Goal: Task Accomplishment & Management: Complete application form

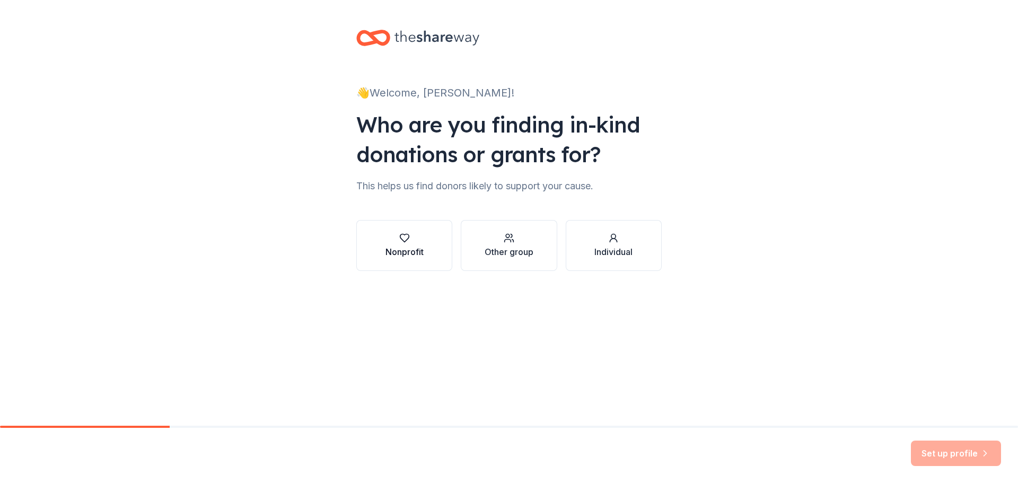
click at [405, 238] on icon "button" at bounding box center [404, 238] width 11 height 11
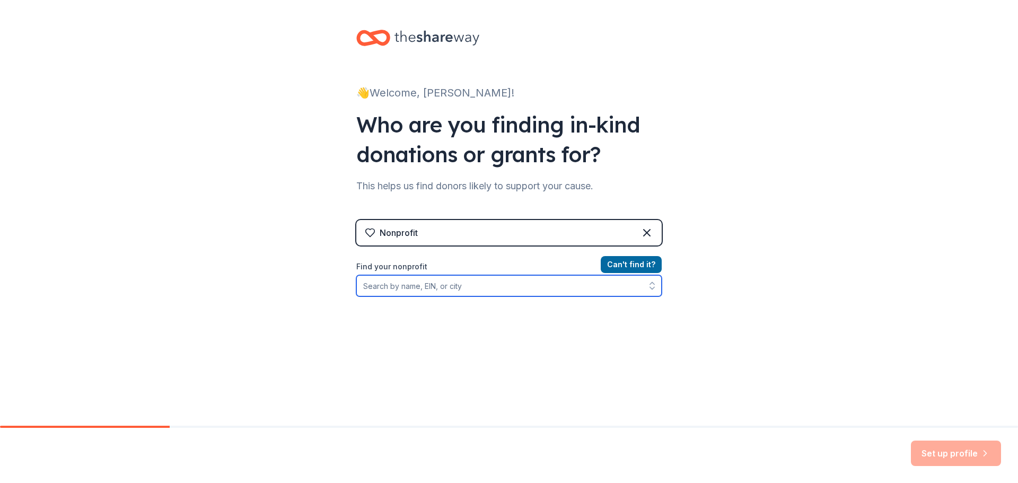
click at [421, 292] on input "Find your nonprofit" at bounding box center [508, 285] width 305 height 21
type input "[US_EMPLOYER_IDENTIFICATION_NUMBER]"
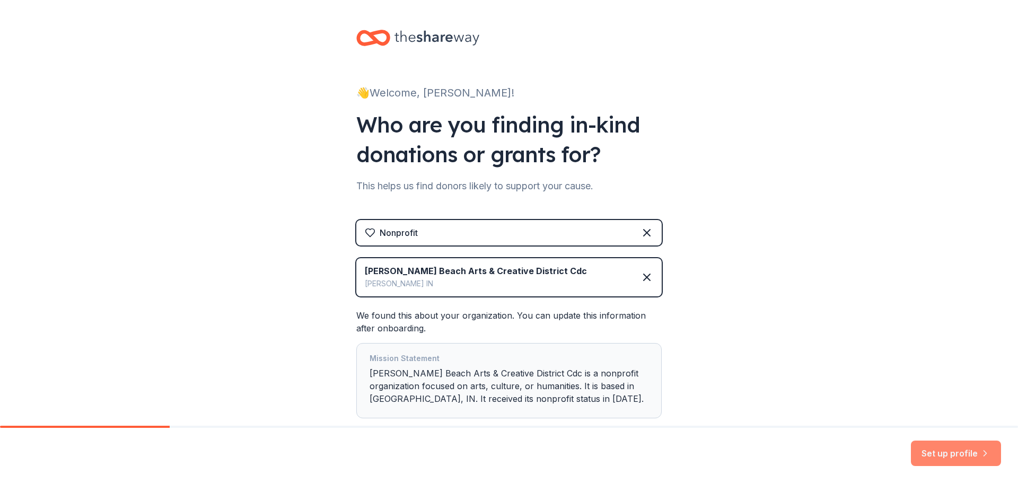
click at [930, 448] on button "Set up profile" at bounding box center [956, 453] width 90 height 25
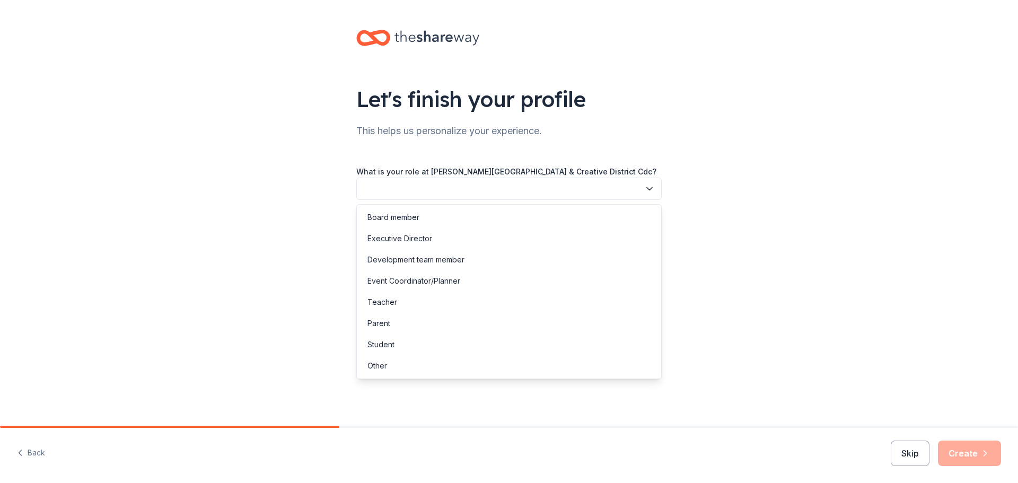
click at [652, 189] on icon "button" at bounding box center [649, 188] width 11 height 11
click at [512, 221] on div "Board member" at bounding box center [509, 217] width 300 height 21
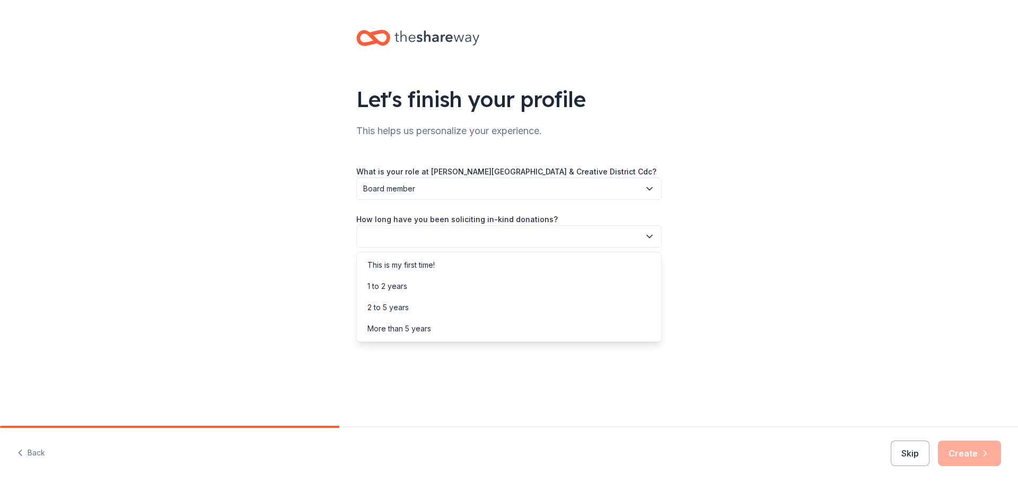
click at [512, 232] on button "button" at bounding box center [508, 236] width 305 height 22
click at [398, 327] on div "More than 5 years" at bounding box center [399, 328] width 64 height 13
click at [468, 286] on button "button" at bounding box center [508, 284] width 305 height 22
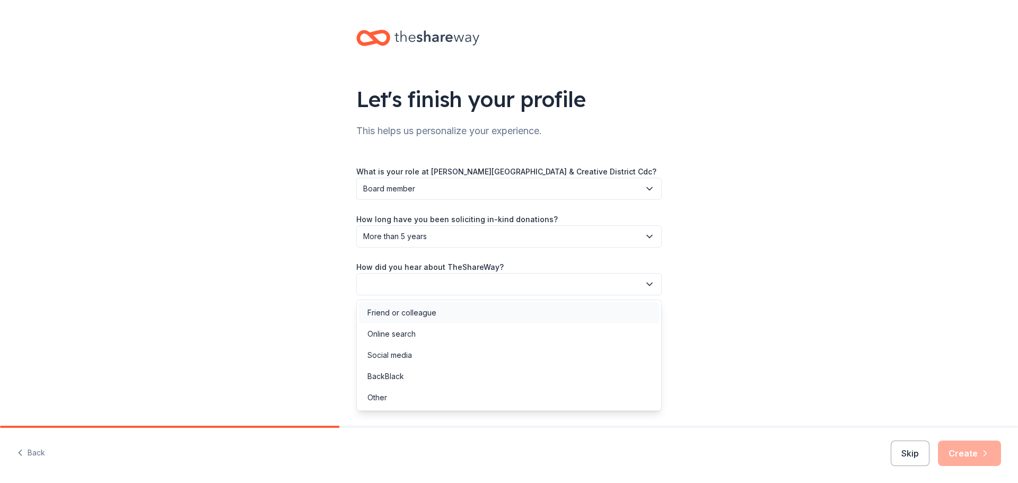
click at [417, 312] on div "Friend or colleague" at bounding box center [401, 312] width 69 height 13
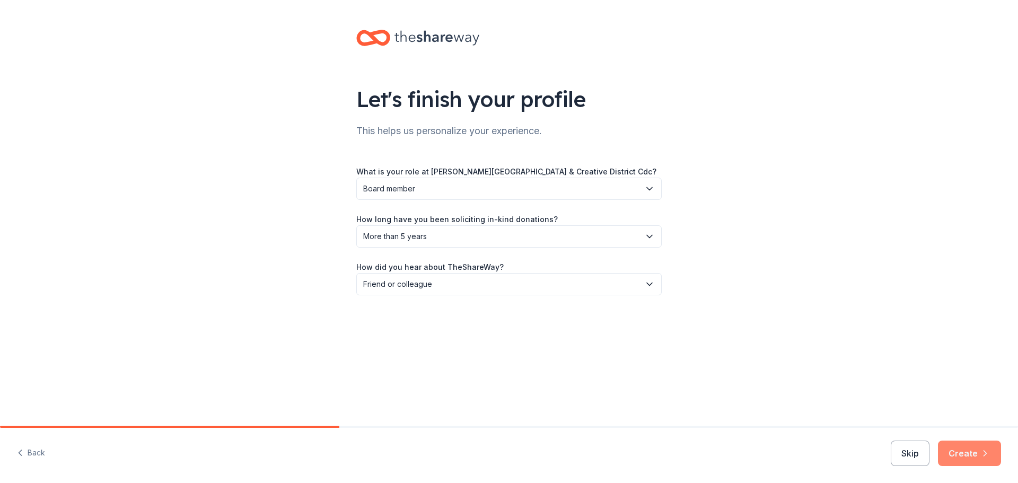
click at [958, 450] on button "Create" at bounding box center [969, 453] width 63 height 25
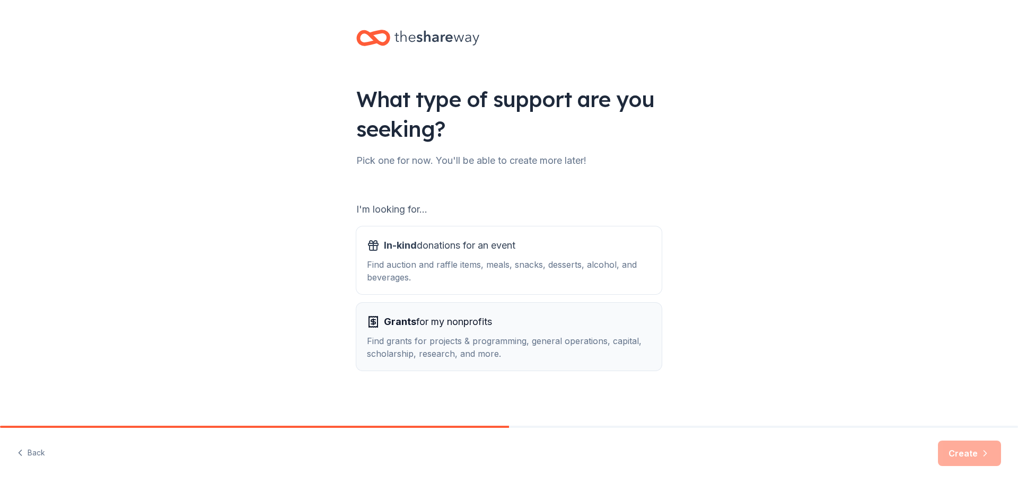
click at [454, 330] on span "Grants for my nonprofits" at bounding box center [438, 321] width 108 height 17
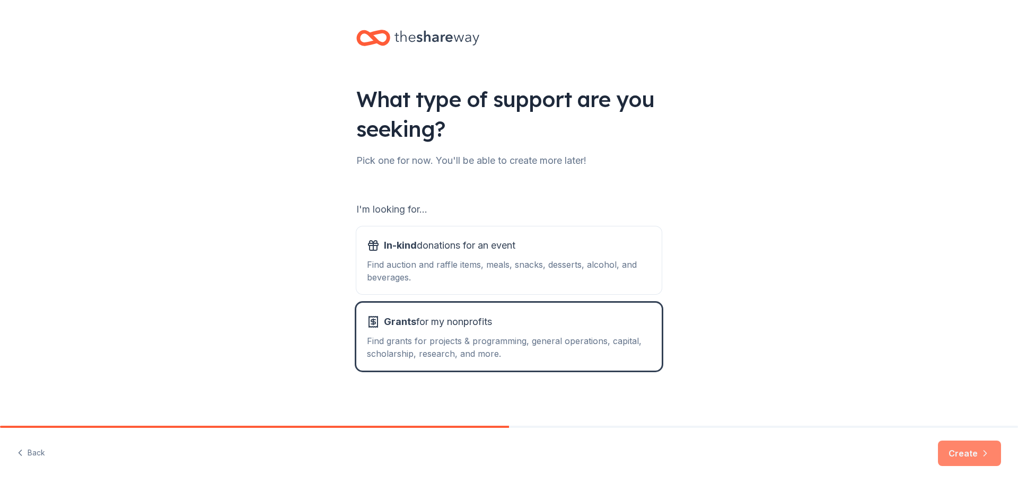
click at [954, 452] on button "Create" at bounding box center [969, 453] width 63 height 25
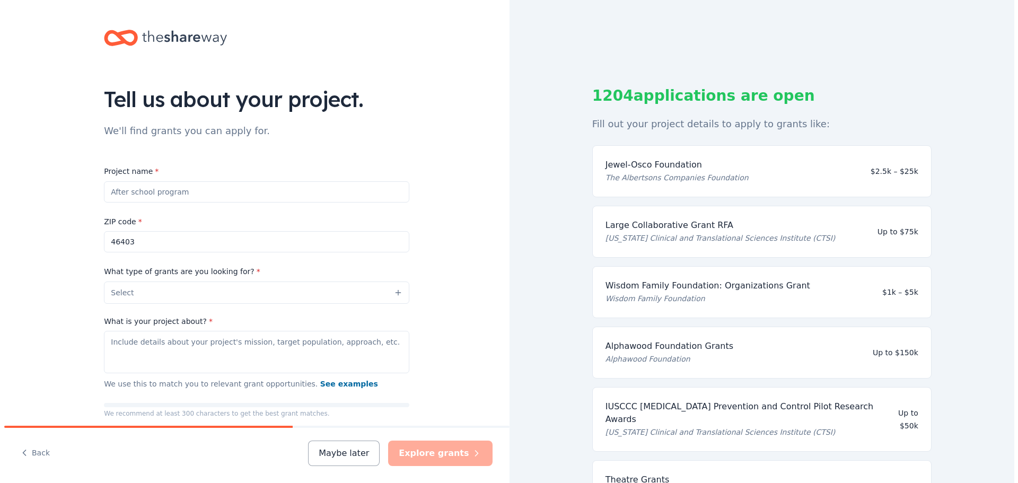
scroll to position [364, 0]
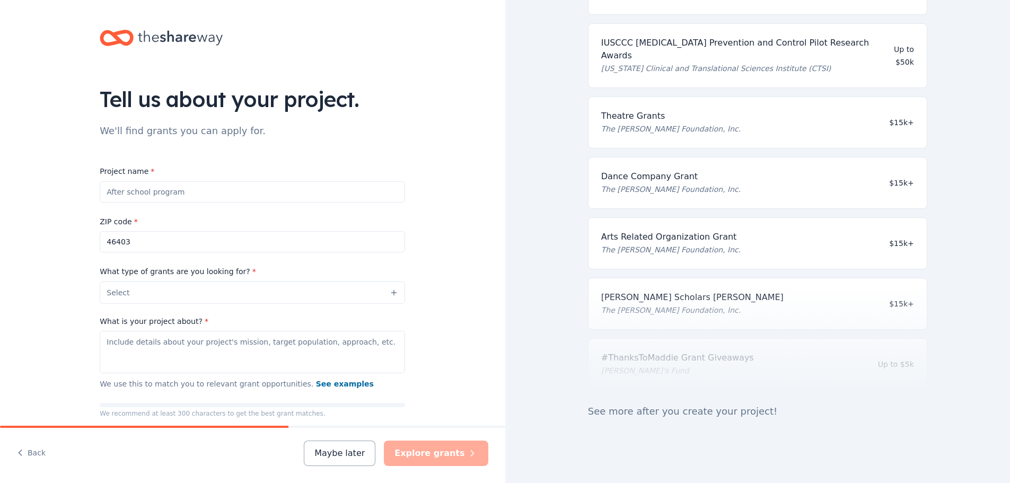
click at [352, 189] on input "Project name *" at bounding box center [252, 191] width 305 height 21
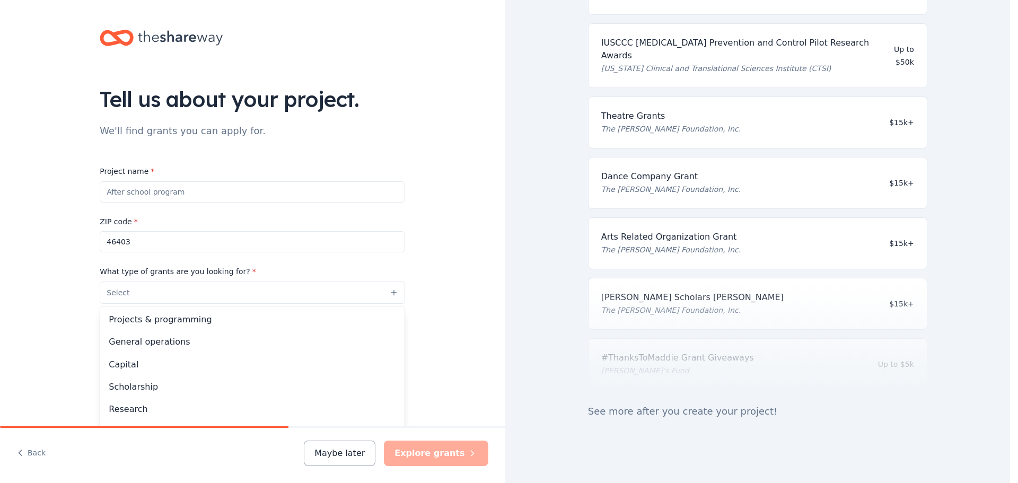
click at [389, 293] on button "Select" at bounding box center [252, 293] width 305 height 22
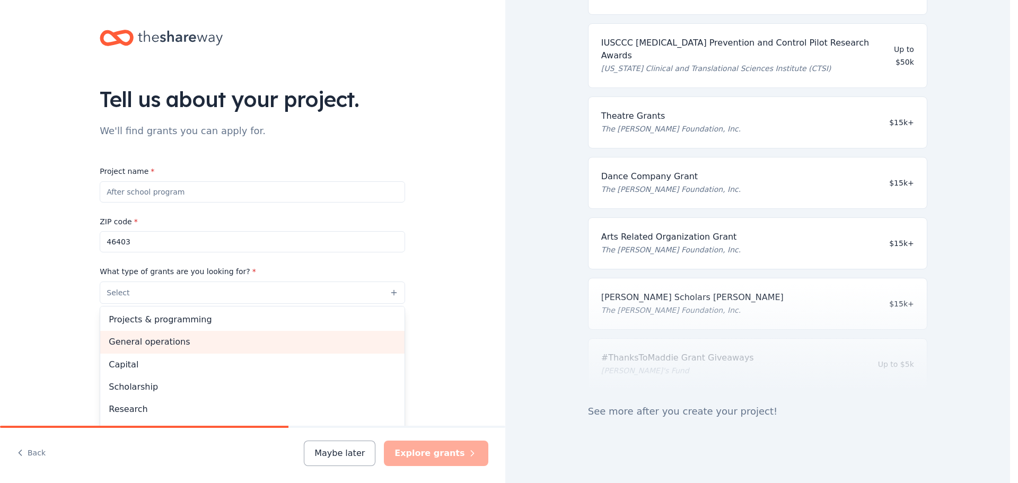
click at [192, 339] on span "General operations" at bounding box center [252, 342] width 287 height 14
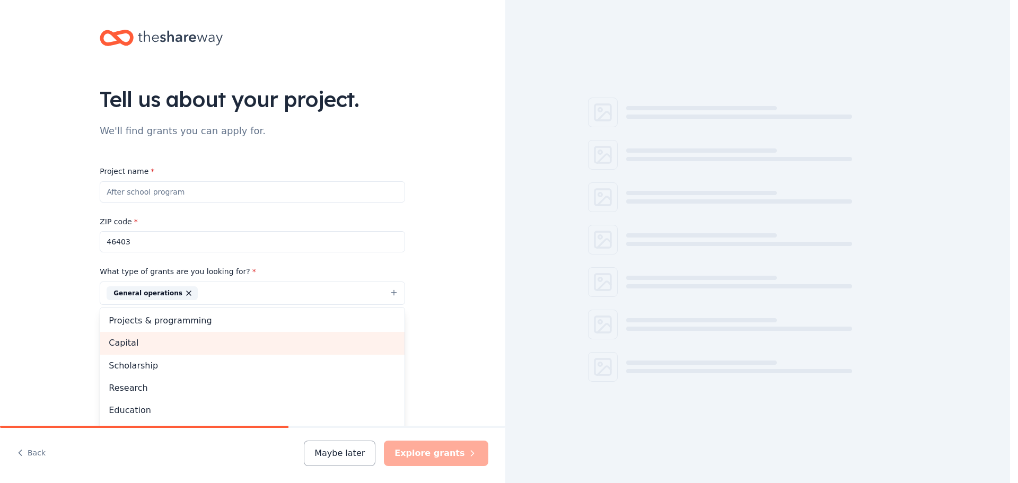
scroll to position [0, 0]
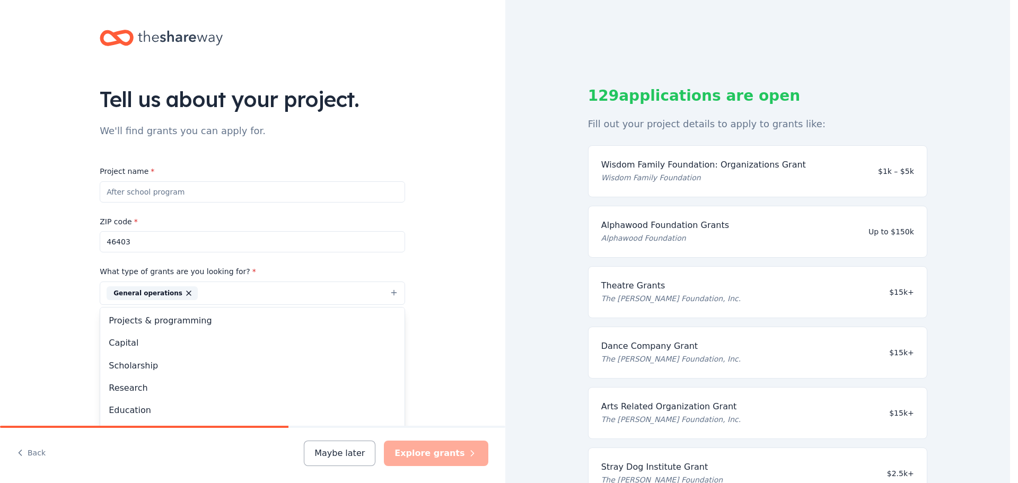
click at [263, 187] on div "Project name * ZIP code * 46403 What type of grants are you looking for? * Gene…" at bounding box center [252, 311] width 305 height 292
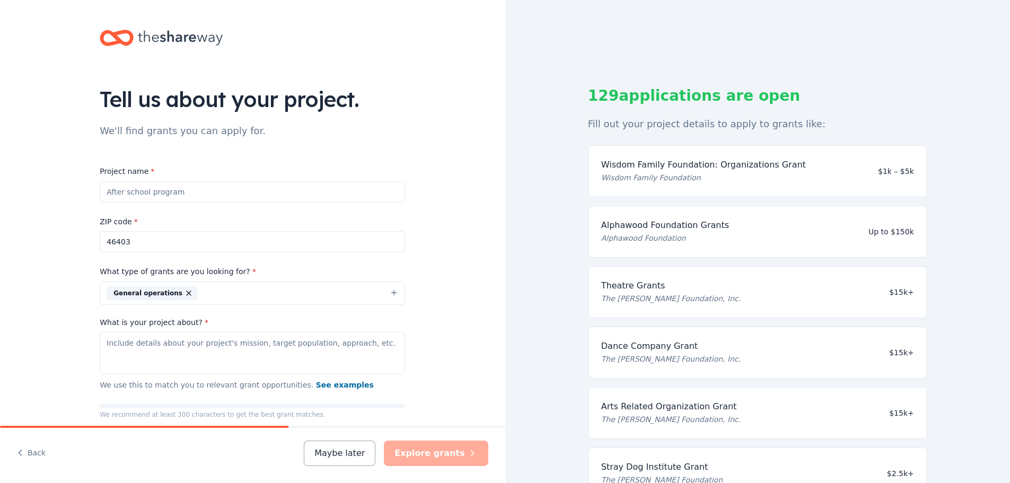
click at [263, 187] on input "Project name *" at bounding box center [252, 191] width 305 height 21
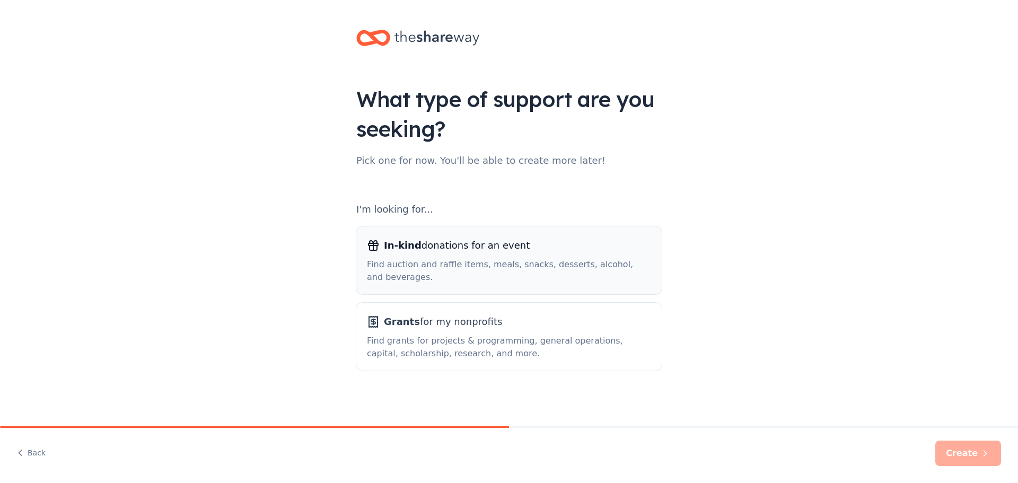
click at [435, 271] on div "Find auction and raffle items, meals, snacks, desserts, alcohol, and beverages." at bounding box center [509, 270] width 284 height 25
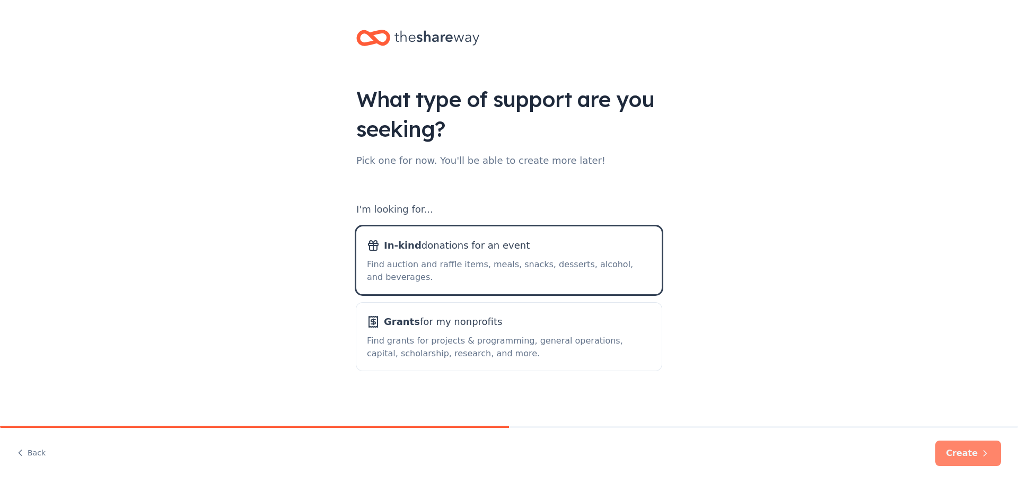
click at [962, 449] on button "Create" at bounding box center [968, 453] width 66 height 25
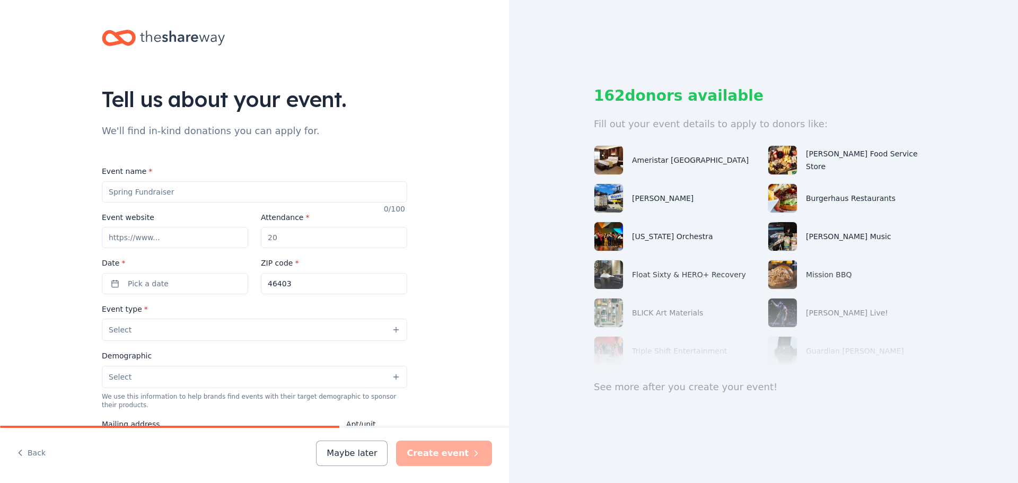
click at [318, 189] on input "Event name *" at bounding box center [254, 191] width 305 height 21
type input "C"
type input "T"
type input "Monthly Trivia"
click at [201, 232] on input "Event website" at bounding box center [175, 237] width 146 height 21
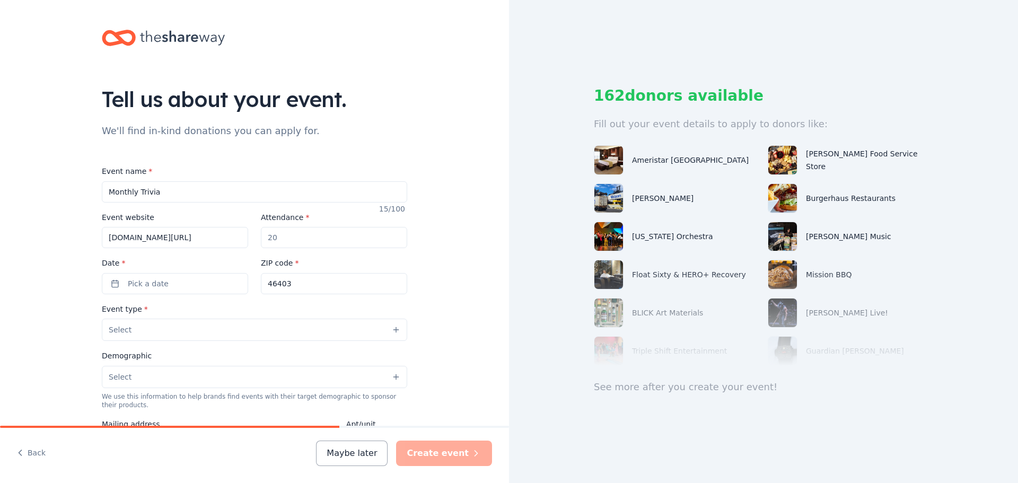
click at [207, 234] on input "[DOMAIN_NAME][URL]" at bounding box center [175, 237] width 146 height 21
click at [208, 236] on input "[DOMAIN_NAME][URL]" at bounding box center [175, 237] width 146 height 21
click at [222, 237] on input "[DOMAIN_NAME][URL]" at bounding box center [175, 237] width 146 height 21
click at [239, 236] on input "[DOMAIN_NAME][URL]" at bounding box center [175, 237] width 146 height 21
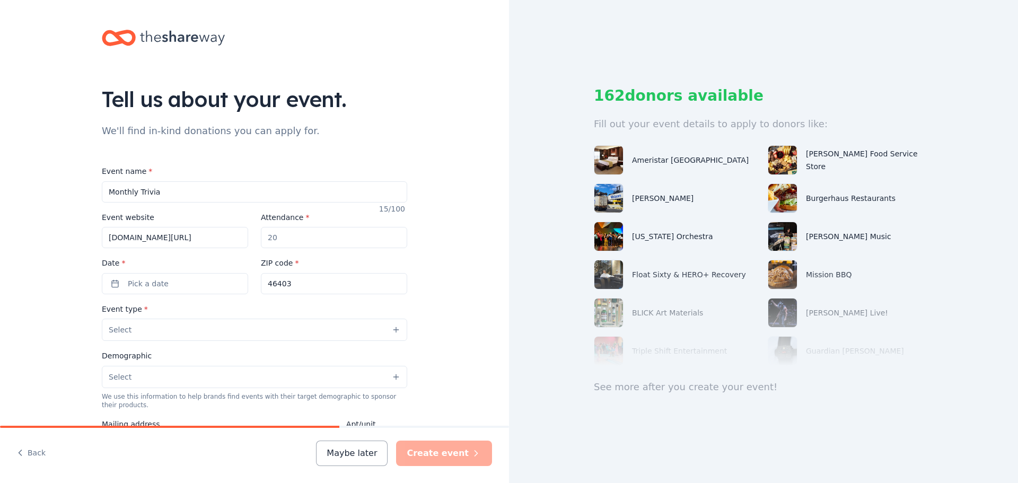
scroll to position [0, 21]
type input "[DOMAIN_NAME][URL]"
click at [284, 234] on input "Attendance *" at bounding box center [334, 237] width 146 height 21
type input "1"
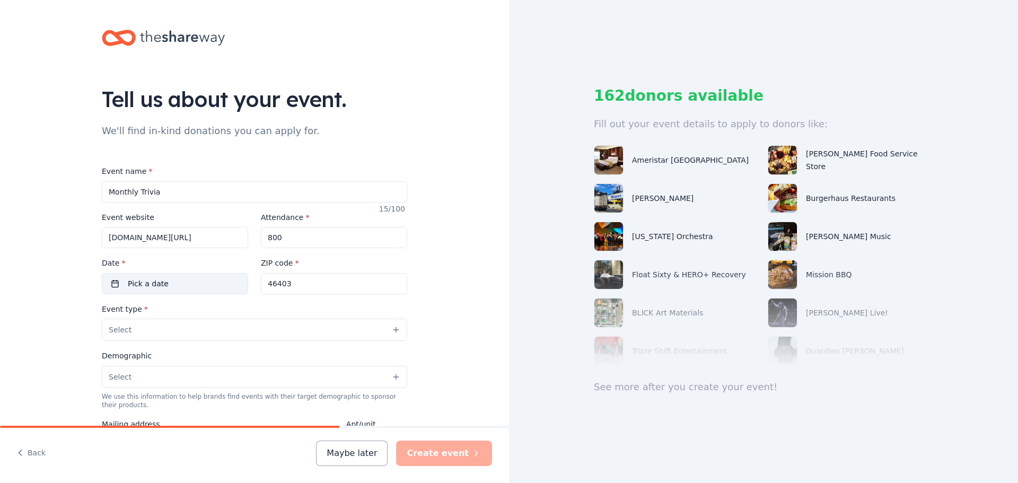
type input "800"
click at [187, 279] on button "Pick a date" at bounding box center [175, 283] width 146 height 21
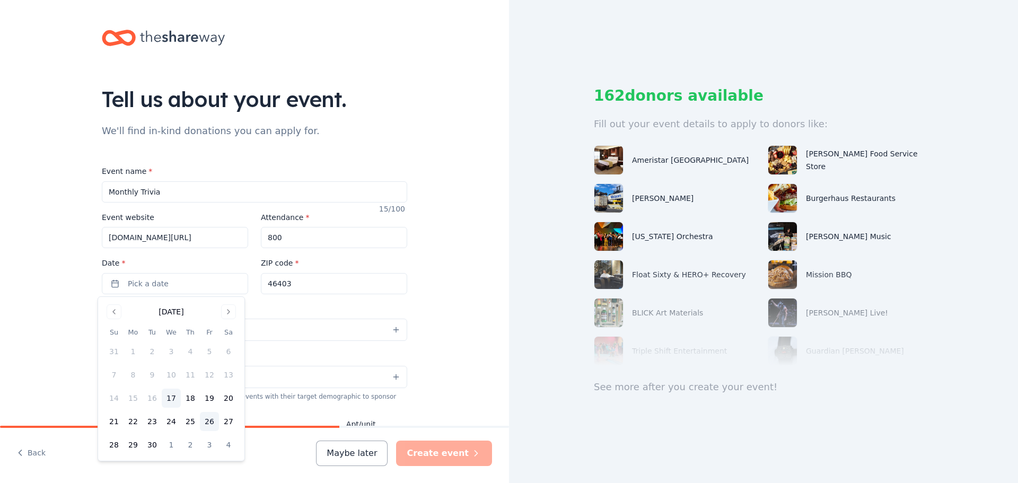
click at [206, 422] on button "26" at bounding box center [209, 421] width 19 height 19
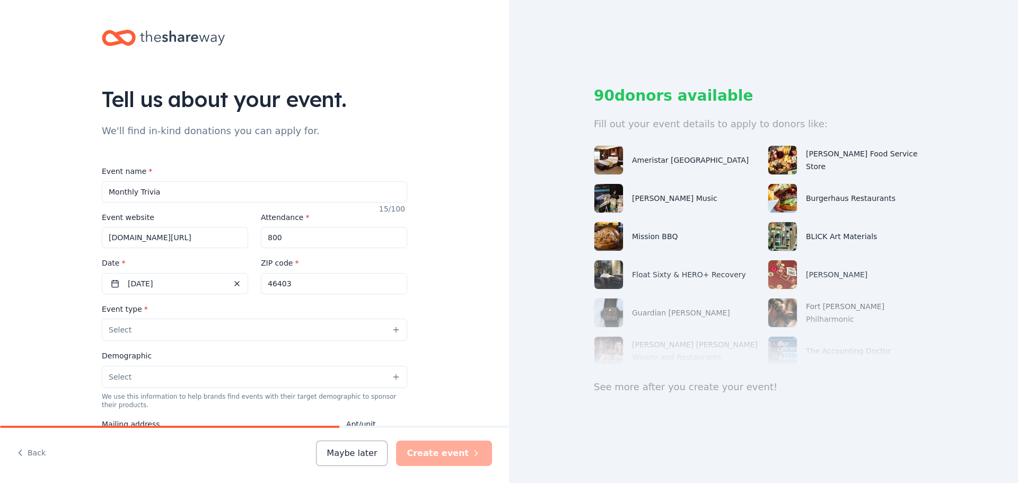
click at [445, 299] on div "Tell us about your event. We'll find in-kind donations you can apply for. Event…" at bounding box center [254, 353] width 509 height 706
click at [316, 238] on input "800" at bounding box center [334, 237] width 146 height 21
click at [199, 328] on button "Select" at bounding box center [254, 330] width 305 height 22
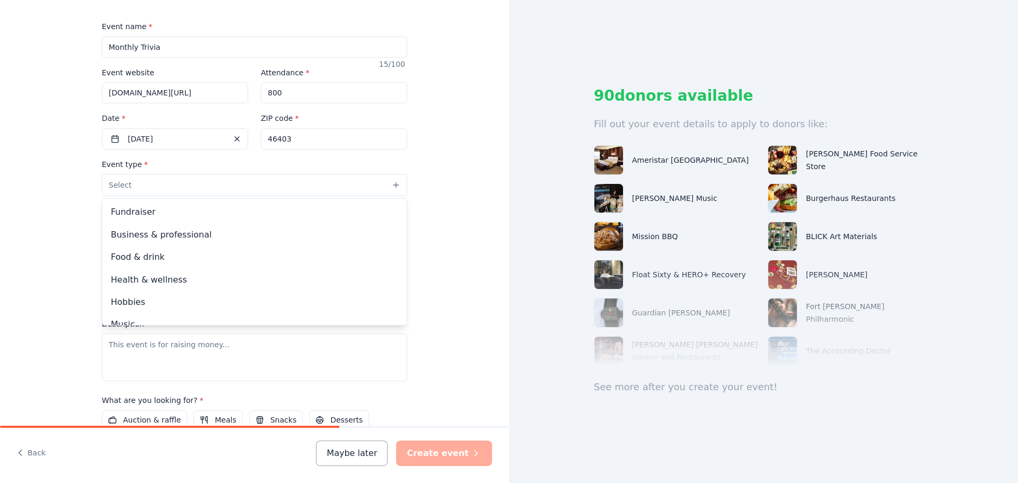
scroll to position [36, 0]
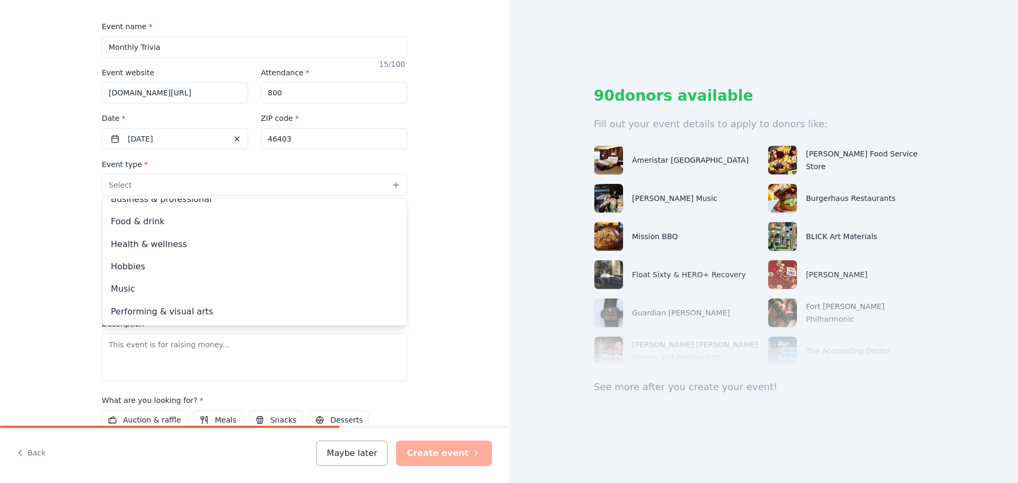
click at [403, 219] on div "Fundraiser Business & professional Food & drink Health & wellness Hobbies Music…" at bounding box center [254, 261] width 305 height 127
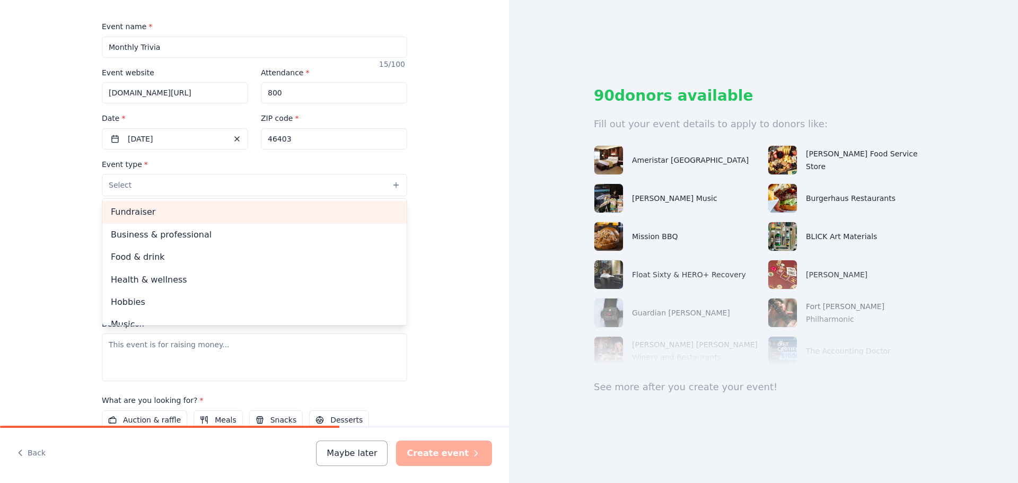
click at [338, 209] on span "Fundraiser" at bounding box center [254, 212] width 287 height 14
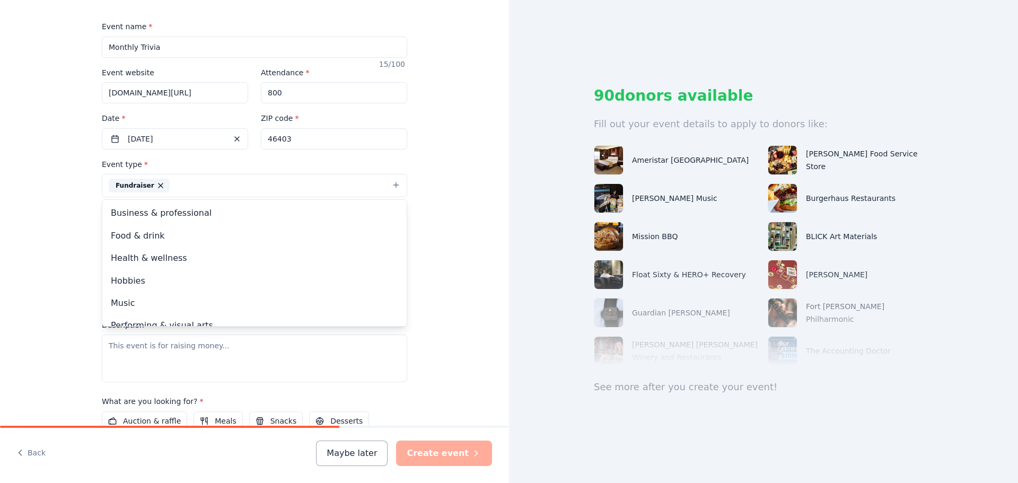
click at [487, 330] on div "Tell us about your event. We'll find in-kind donations you can apply for. Event…" at bounding box center [254, 208] width 509 height 707
click at [308, 181] on button "Fundraiser" at bounding box center [254, 185] width 305 height 23
click at [145, 280] on span "Hobbies" at bounding box center [254, 281] width 287 height 14
click at [346, 347] on div "Event type * Fundraiser Hobbies Business & professional Food & drink Health & w…" at bounding box center [254, 270] width 305 height 224
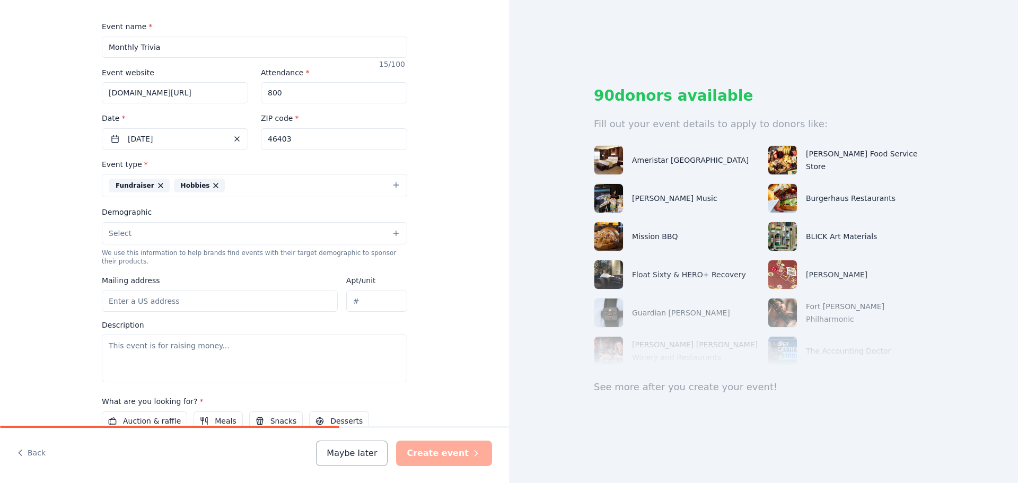
click at [250, 303] on input "Mailing address" at bounding box center [220, 301] width 236 height 21
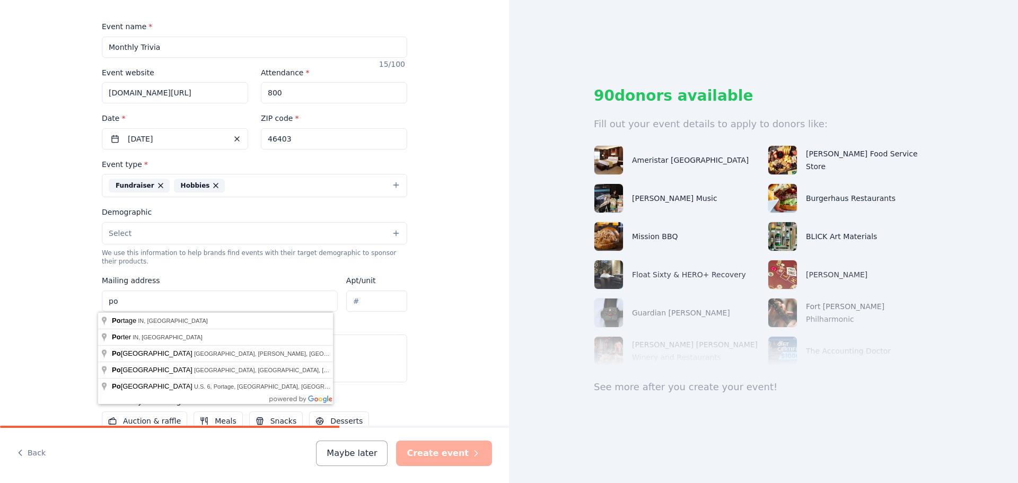
type input "p"
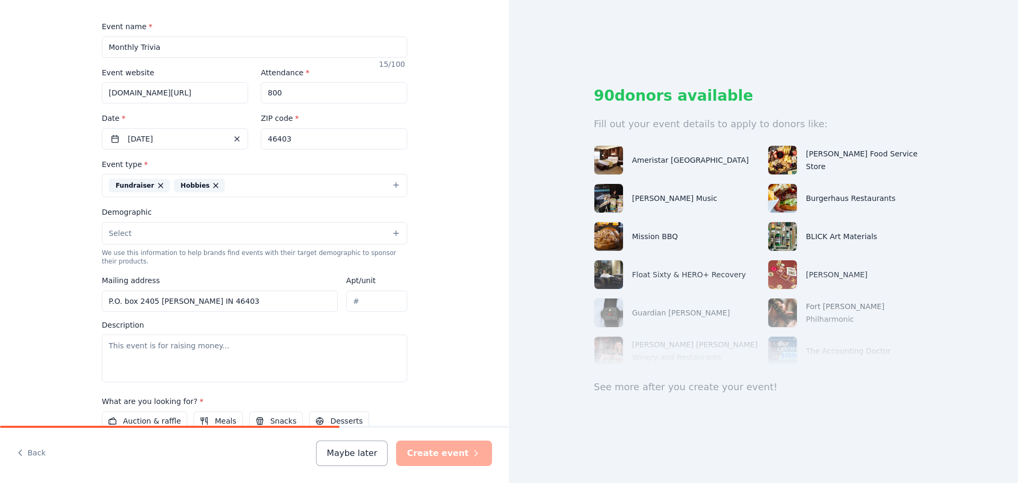
type input "P.O. box 2405 [PERSON_NAME] IN 46403"
click at [231, 355] on textarea at bounding box center [254, 359] width 305 height 48
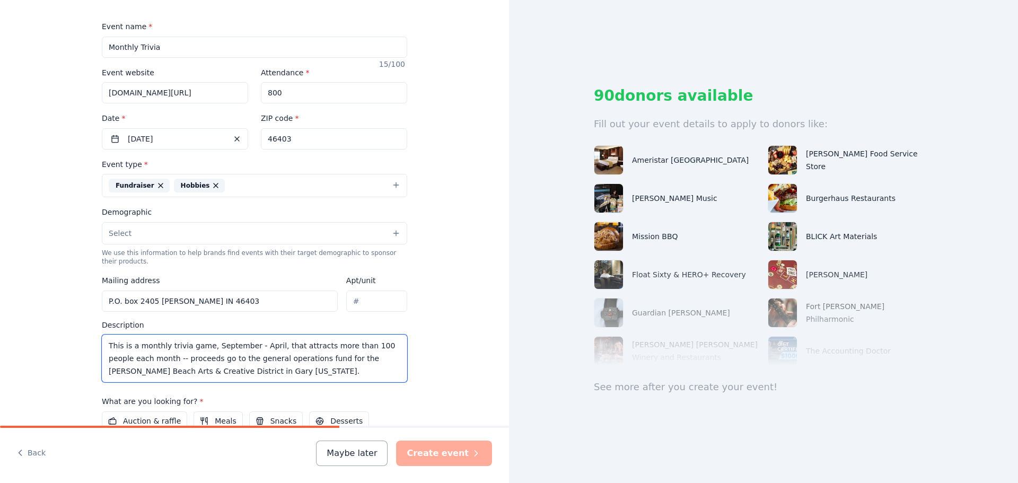
scroll to position [281, 0]
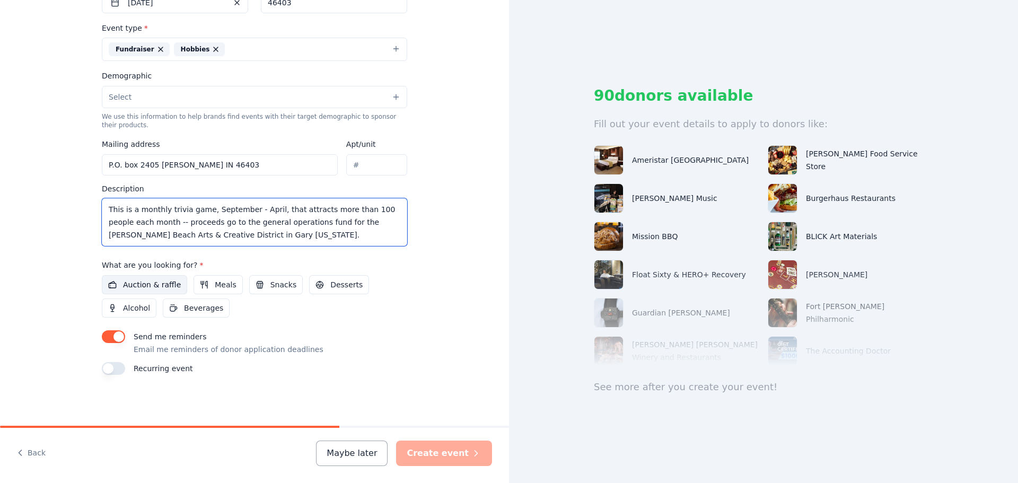
type textarea "This is a monthly trivia game, September - April, that attracts more than 100 p…"
click at [153, 277] on button "Auction & raffle" at bounding box center [144, 284] width 85 height 19
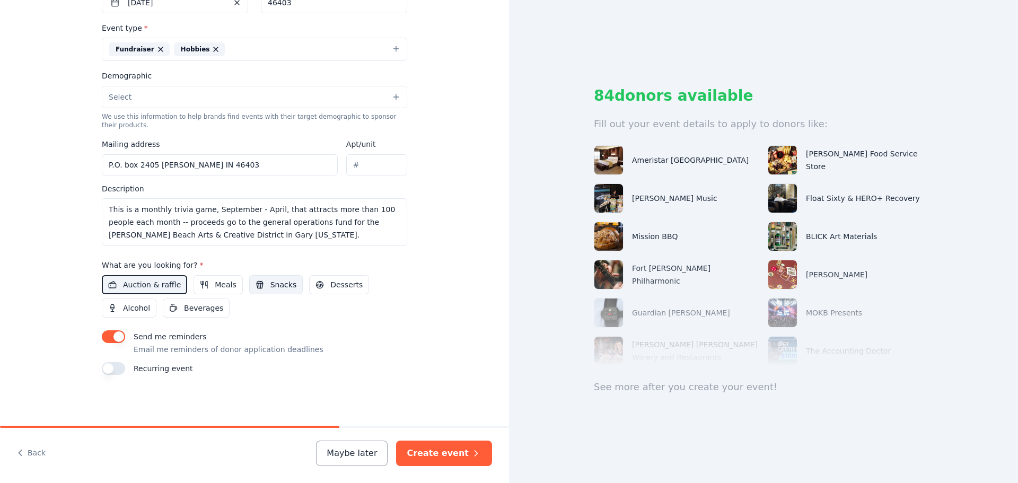
click at [270, 280] on span "Snacks" at bounding box center [283, 284] width 26 height 13
click at [331, 284] on span "Desserts" at bounding box center [346, 284] width 32 height 13
click at [197, 309] on span "Beverages" at bounding box center [203, 308] width 39 height 13
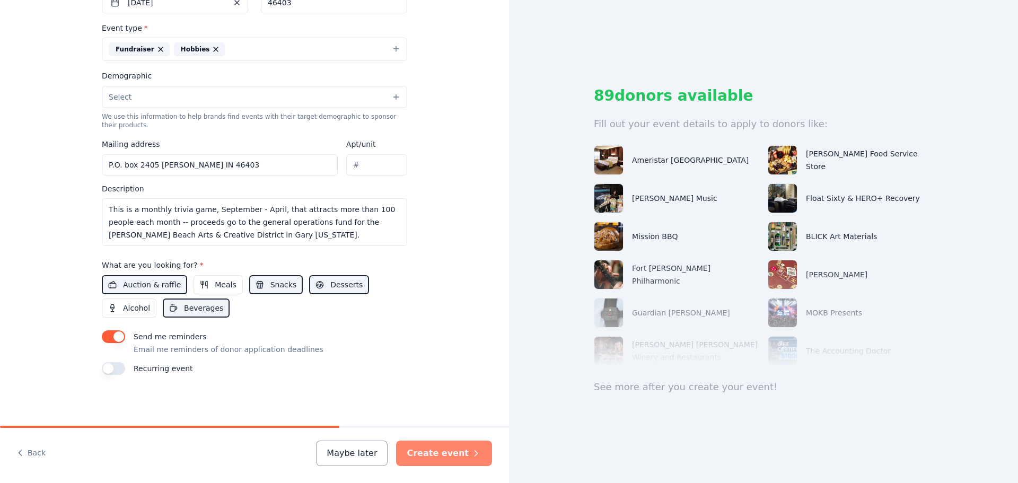
click at [449, 450] on button "Create event" at bounding box center [444, 453] width 96 height 25
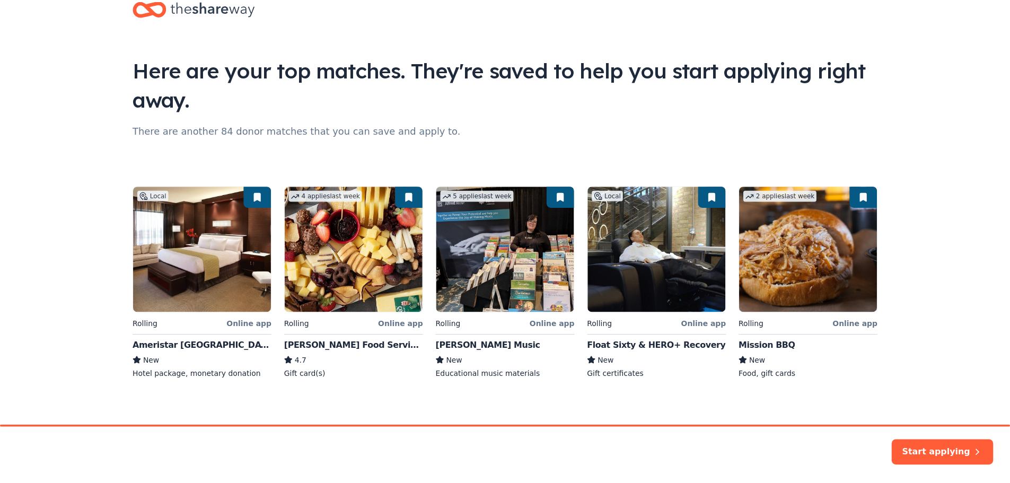
scroll to position [35, 0]
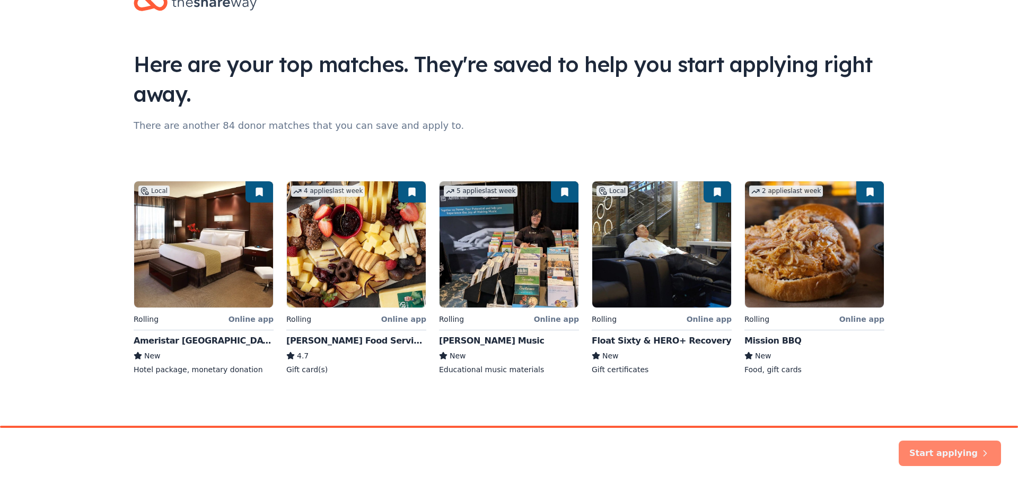
click at [926, 447] on button "Start applying" at bounding box center [950, 446] width 102 height 25
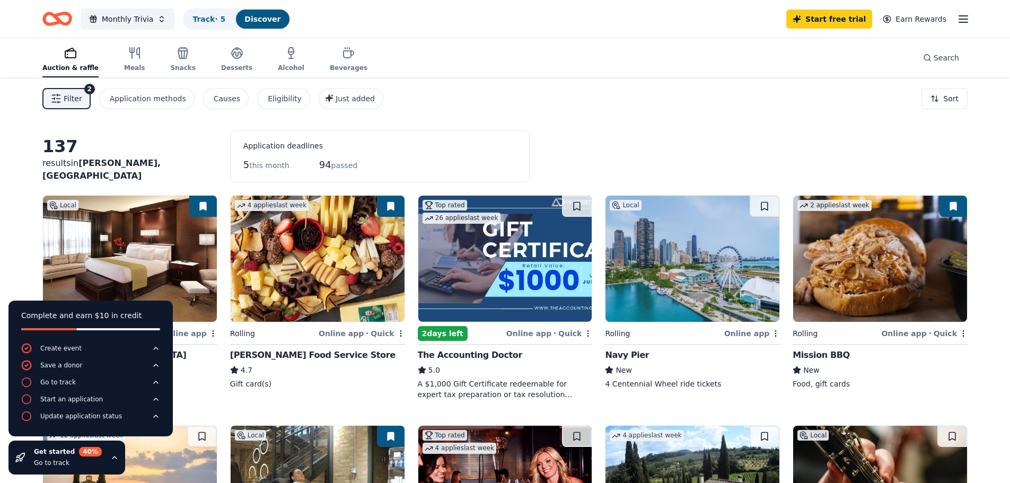
click at [311, 304] on img at bounding box center [318, 259] width 174 height 126
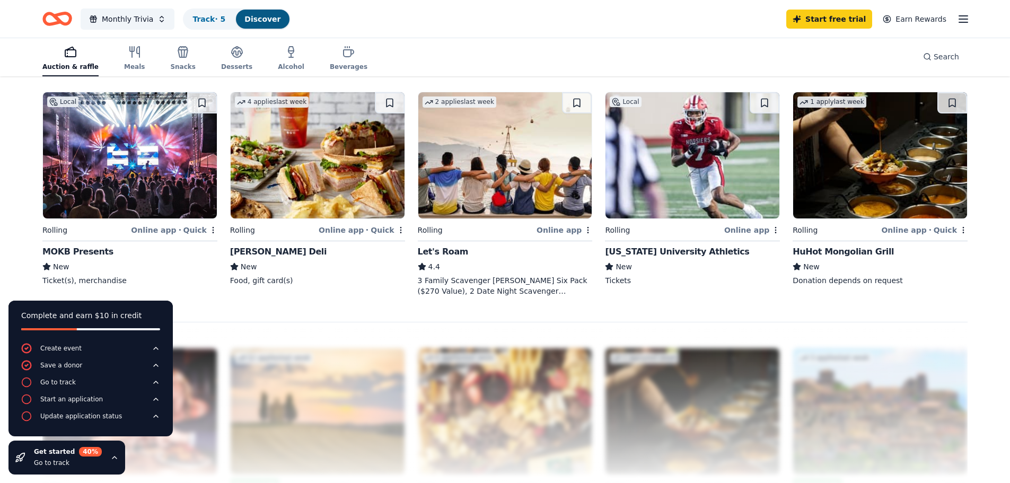
scroll to position [798, 0]
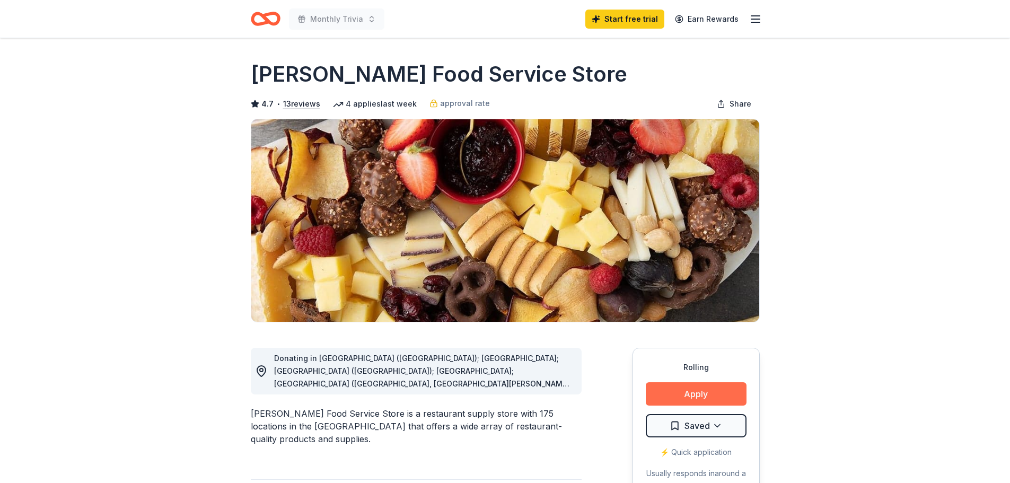
click at [675, 394] on button "Apply" at bounding box center [696, 393] width 101 height 23
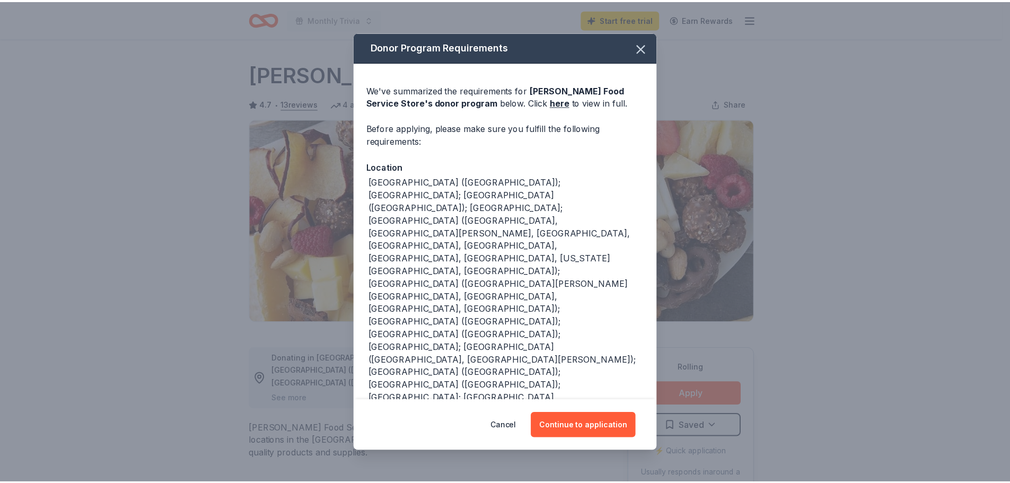
scroll to position [124, 0]
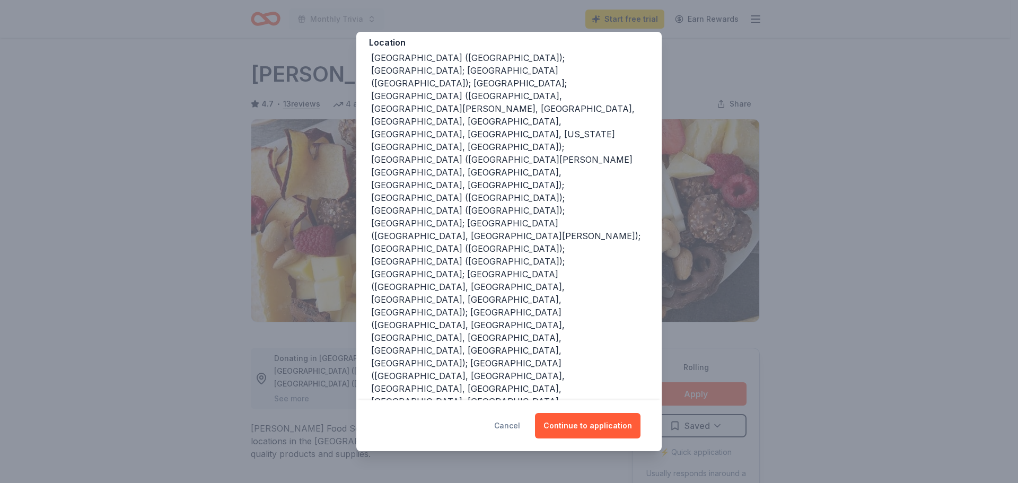
click at [520, 423] on button "Cancel" at bounding box center [507, 425] width 26 height 25
